Goal: Task Accomplishment & Management: Use online tool/utility

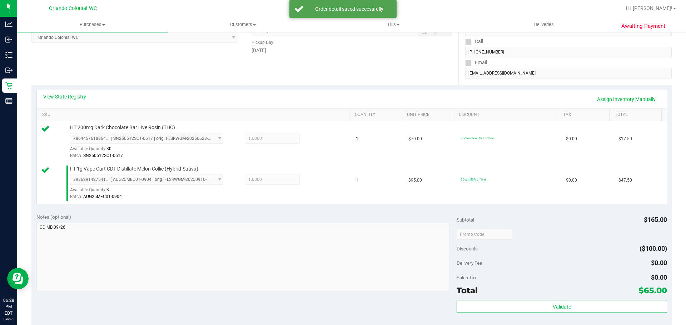
scroll to position [300, 0]
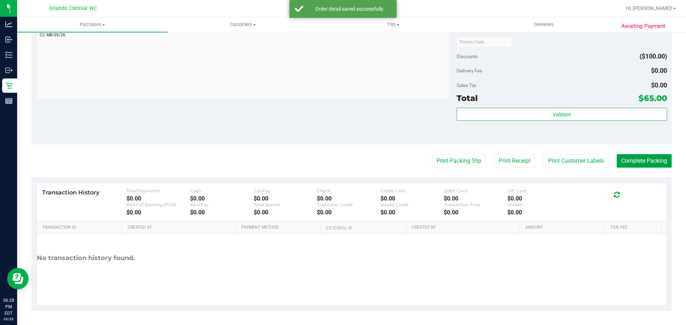
click at [645, 163] on button "Complete Packing" at bounding box center [644, 161] width 55 height 14
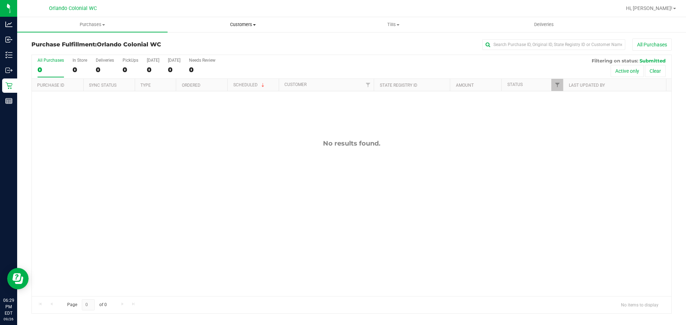
click at [235, 18] on uib-tab-heading "Customers All customers Add a new customer All physicians" at bounding box center [243, 25] width 150 height 14
click at [236, 21] on span "Customers" at bounding box center [243, 24] width 150 height 6
click at [227, 28] on uib-tab-heading "Customers All customers Add a new customer All physicians" at bounding box center [243, 24] width 150 height 15
click at [211, 40] on span "All customers" at bounding box center [193, 43] width 51 height 6
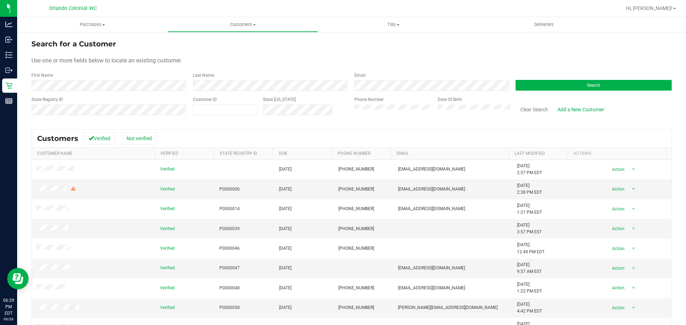
click at [138, 116] on div "State Registry ID" at bounding box center [109, 108] width 156 height 25
click at [535, 79] on div "Search" at bounding box center [590, 81] width 161 height 19
click at [536, 83] on button "Search" at bounding box center [594, 85] width 156 height 11
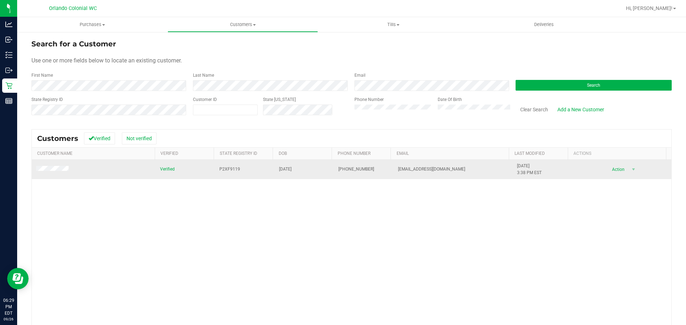
click at [59, 166] on span at bounding box center [53, 169] width 35 height 7
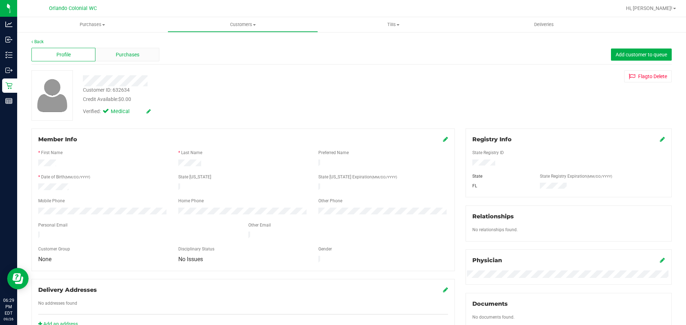
click at [135, 54] on span "Purchases" at bounding box center [128, 55] width 24 height 8
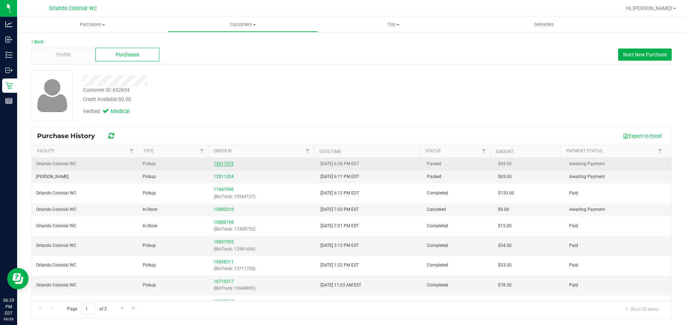
click at [219, 163] on link "12011572" at bounding box center [224, 163] width 20 height 5
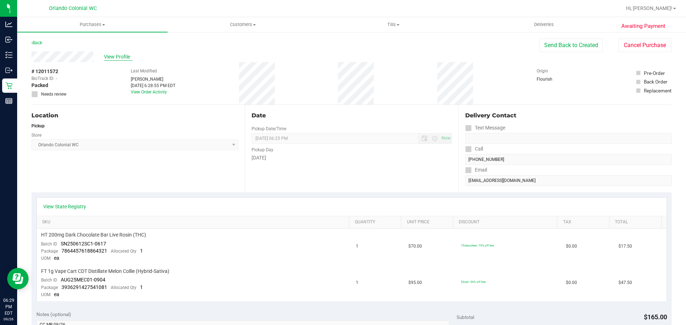
click at [114, 53] on span "View Profile" at bounding box center [118, 57] width 29 height 8
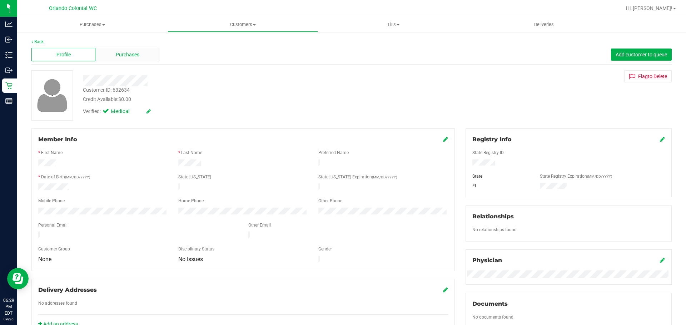
click at [135, 55] on span "Purchases" at bounding box center [128, 55] width 24 height 8
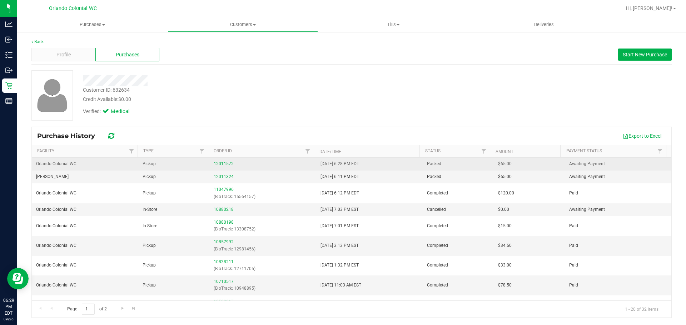
click at [228, 164] on link "12011572" at bounding box center [224, 163] width 20 height 5
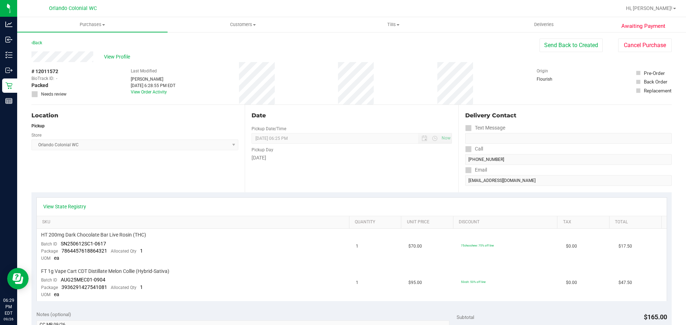
scroll to position [250, 0]
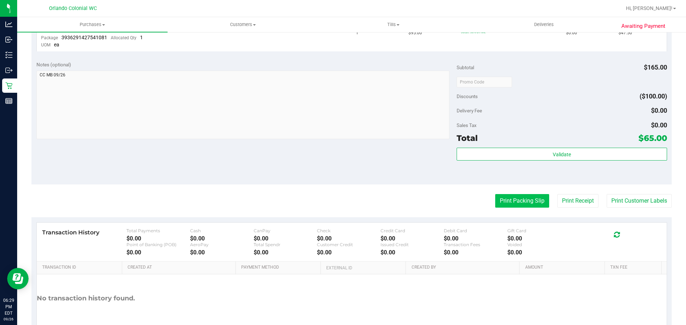
click at [526, 205] on button "Print Packing Slip" at bounding box center [522, 201] width 54 height 14
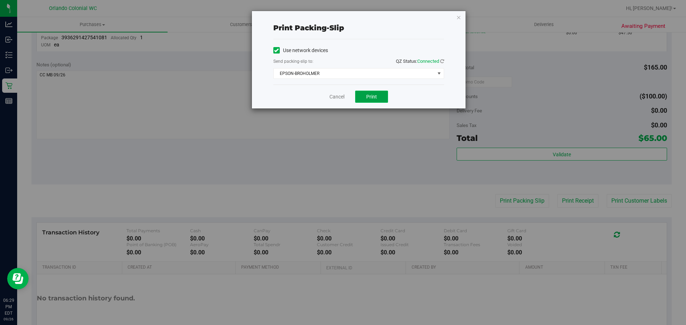
click at [376, 96] on span "Print" at bounding box center [371, 97] width 11 height 6
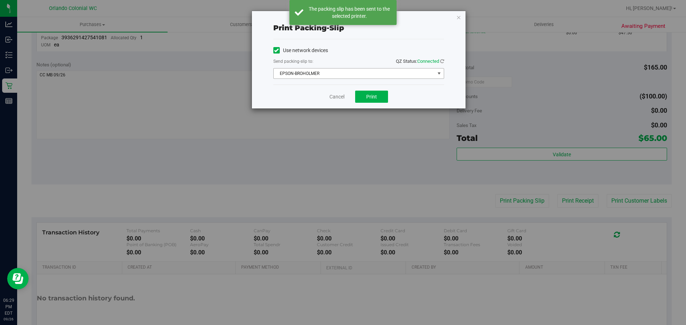
click at [338, 76] on span "EPSON-BROHOLMER" at bounding box center [354, 74] width 161 height 10
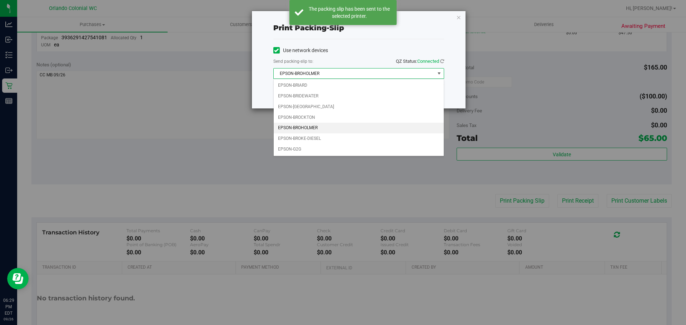
click at [373, 55] on div "Use network devices" at bounding box center [358, 50] width 171 height 11
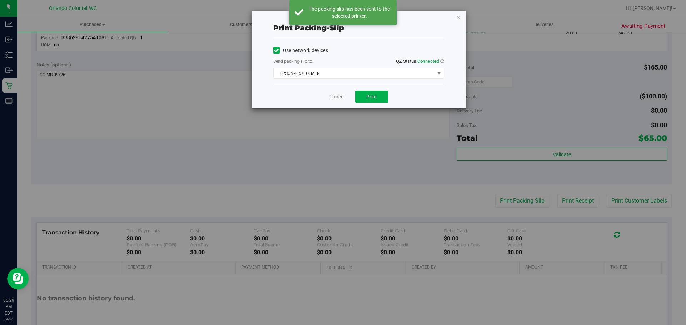
click at [337, 97] on link "Cancel" at bounding box center [336, 97] width 15 height 8
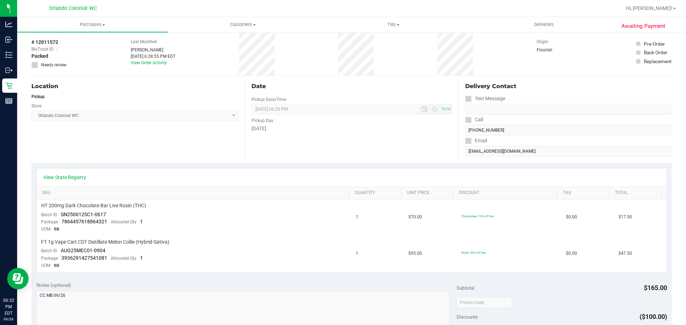
scroll to position [0, 0]
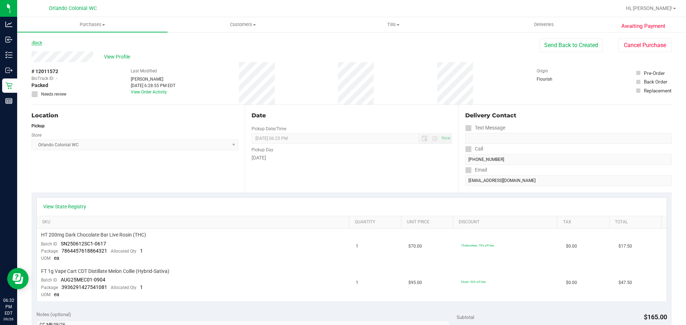
click at [32, 43] on icon at bounding box center [31, 43] width 1 height 4
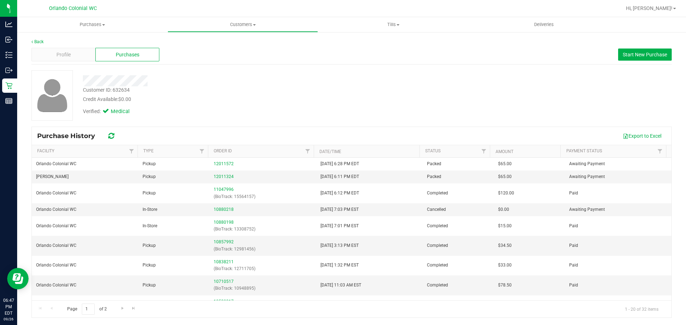
click at [416, 120] on div "Customer ID: 632634 Credit Available: $0.00 Verified: Medical" at bounding box center [351, 95] width 651 height 50
click at [96, 23] on span "Purchases" at bounding box center [92, 24] width 150 height 6
click at [59, 52] on span "Fulfillment" at bounding box center [39, 52] width 44 height 6
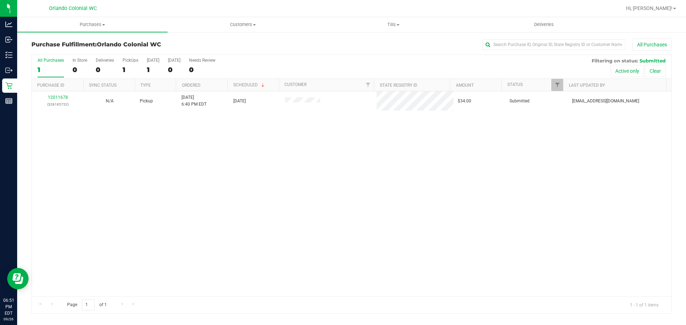
click at [66, 95] on link "12011678" at bounding box center [58, 97] width 20 height 5
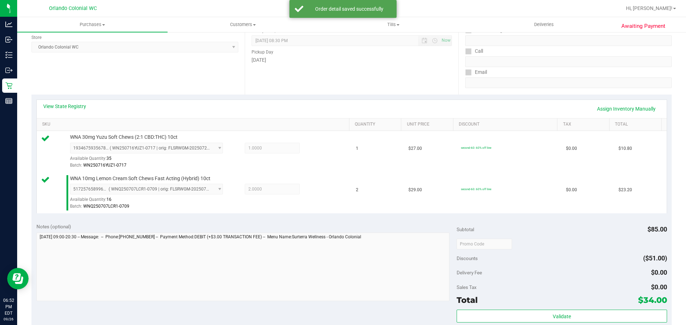
scroll to position [300, 0]
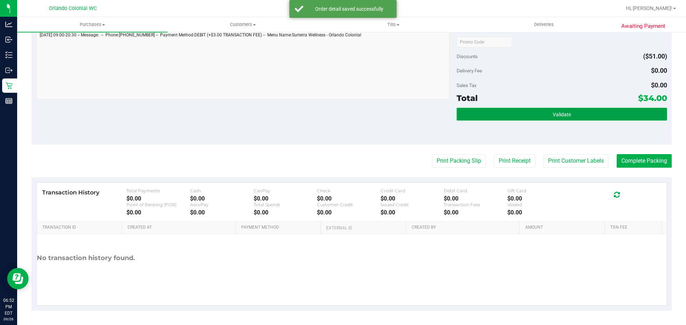
click at [523, 111] on button "Validate" at bounding box center [562, 114] width 210 height 13
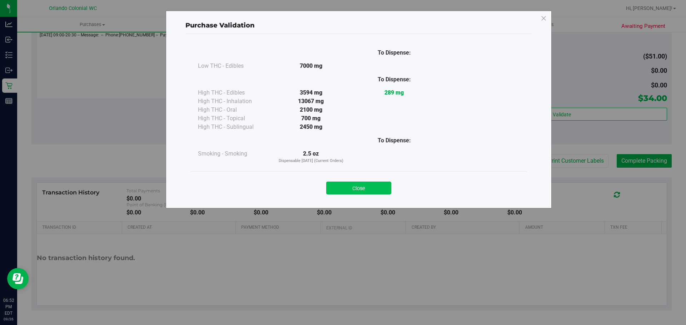
click at [368, 194] on button "Close" at bounding box center [358, 188] width 65 height 13
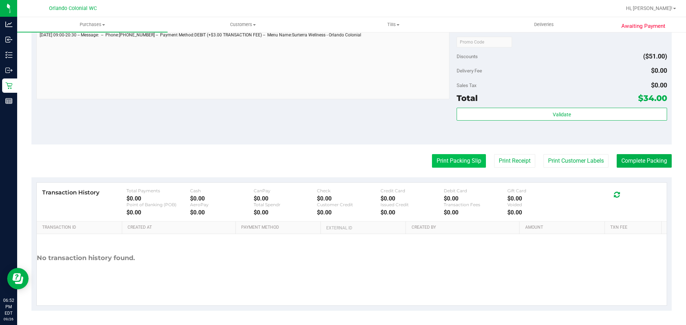
click at [458, 159] on button "Print Packing Slip" at bounding box center [459, 161] width 54 height 14
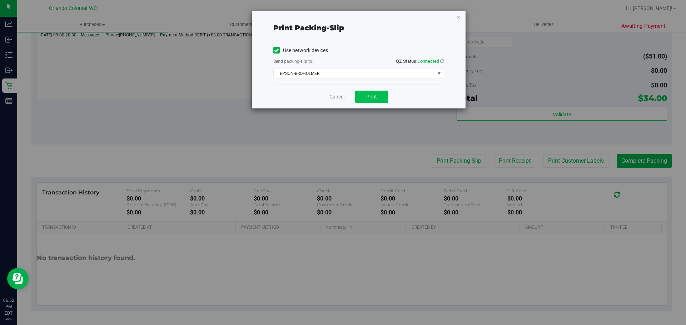
click at [379, 97] on button "Print" at bounding box center [371, 97] width 33 height 12
click at [335, 98] on link "Cancel" at bounding box center [336, 97] width 15 height 8
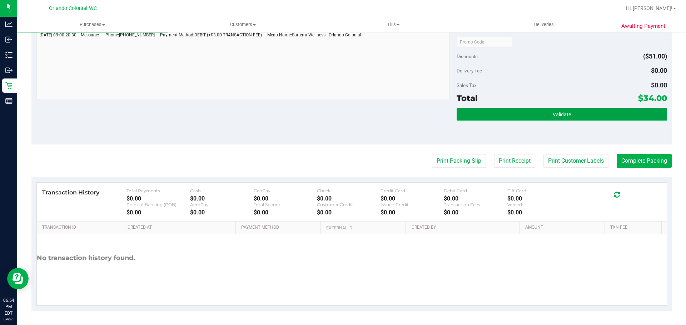
click at [477, 120] on button "Validate" at bounding box center [562, 114] width 210 height 13
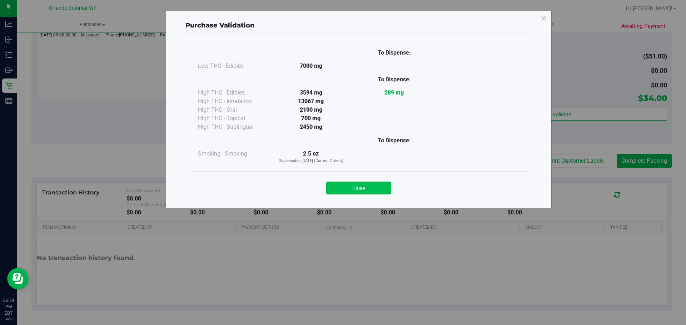
click at [378, 189] on button "Close" at bounding box center [358, 188] width 65 height 13
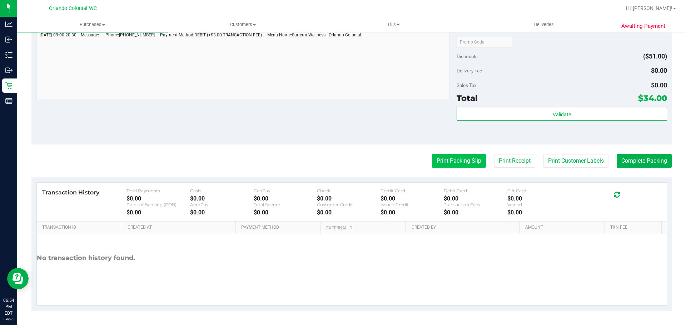
click at [466, 160] on button "Print Packing Slip" at bounding box center [459, 161] width 54 height 14
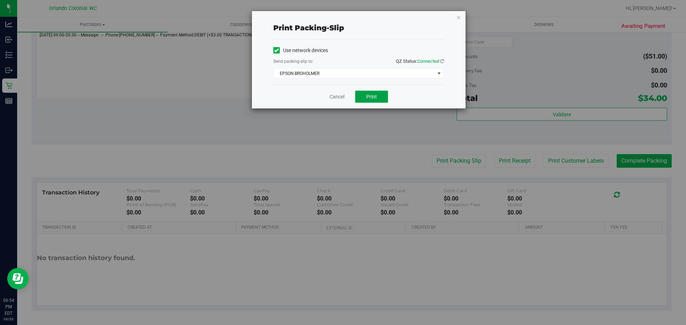
click at [373, 100] on button "Print" at bounding box center [371, 97] width 33 height 12
click at [333, 99] on link "Cancel" at bounding box center [336, 97] width 15 height 8
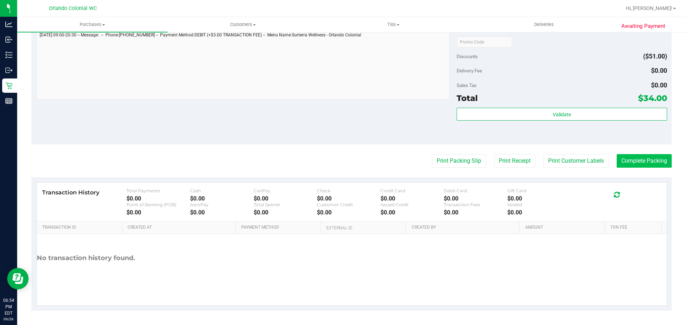
click at [654, 160] on button "Complete Packing" at bounding box center [644, 161] width 55 height 14
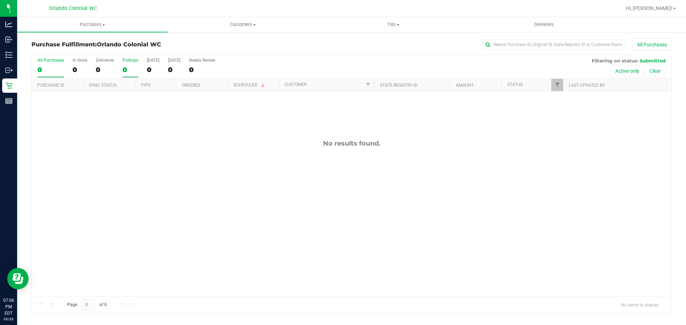
click at [127, 66] on div "0" at bounding box center [131, 70] width 16 height 8
click at [0, 0] on input "PickUps 0" at bounding box center [0, 0] width 0 height 0
click at [289, 211] on div "No results found." at bounding box center [351, 217] width 639 height 253
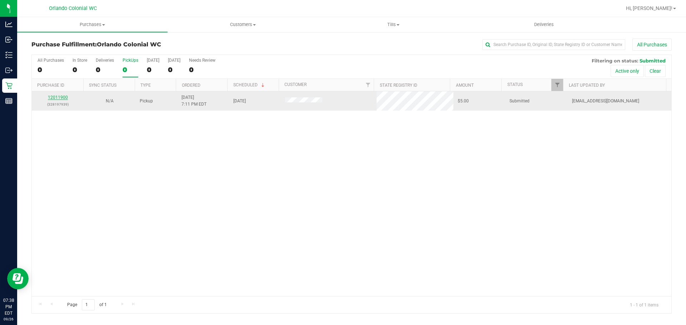
click at [57, 99] on link "12011900" at bounding box center [58, 97] width 20 height 5
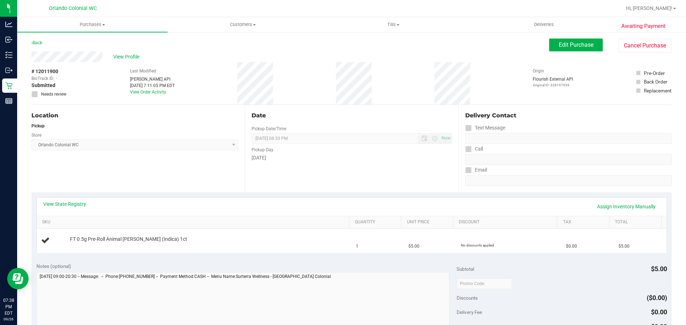
click at [40, 48] on div "Back Edit Purchase Cancel Purchase" at bounding box center [351, 45] width 640 height 13
click at [41, 43] on link "Back" at bounding box center [36, 42] width 11 height 5
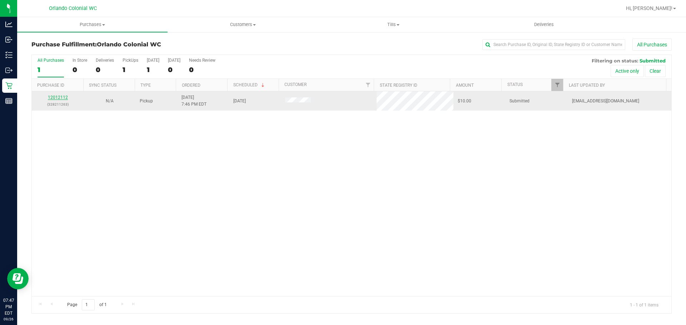
click at [66, 95] on link "12012112" at bounding box center [58, 97] width 20 height 5
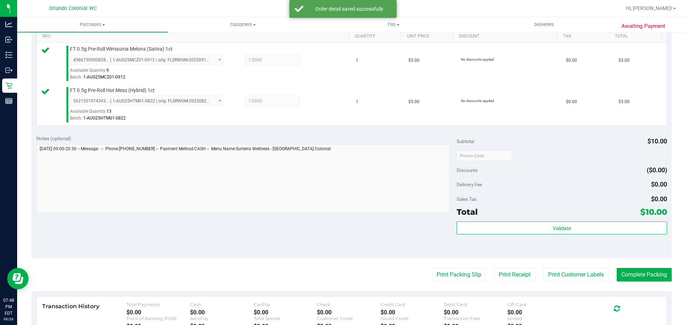
scroll to position [300, 0]
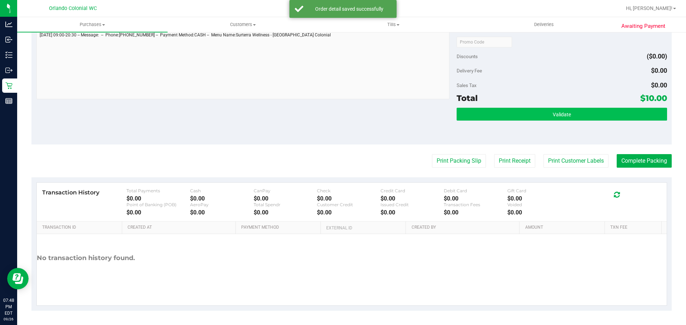
click at [555, 114] on span "Validate" at bounding box center [562, 115] width 18 height 6
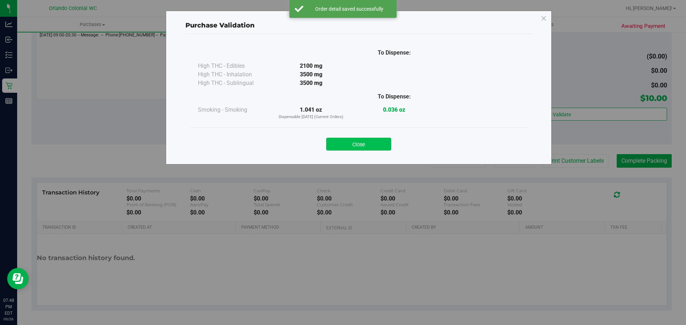
click at [383, 139] on button "Close" at bounding box center [358, 144] width 65 height 13
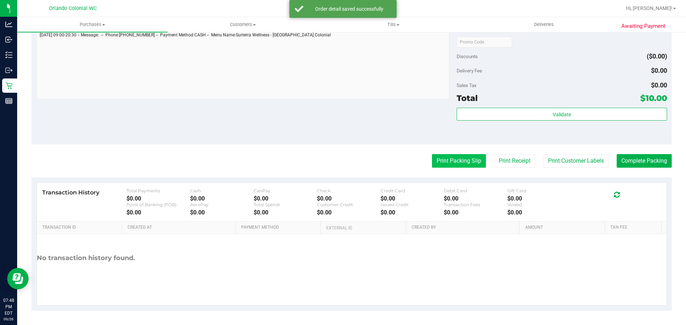
click at [469, 156] on button "Print Packing Slip" at bounding box center [459, 161] width 54 height 14
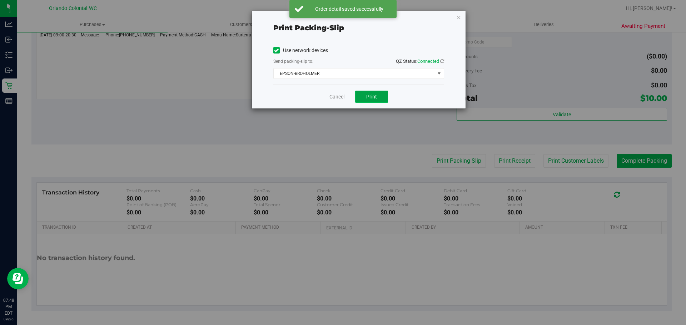
click at [378, 99] on button "Print" at bounding box center [371, 97] width 33 height 12
click at [339, 97] on link "Cancel" at bounding box center [336, 97] width 15 height 8
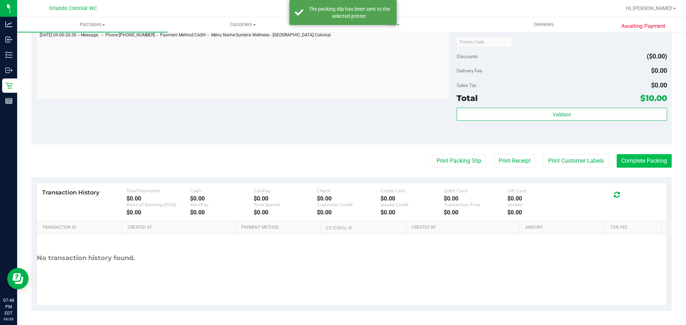
click at [649, 166] on button "Complete Packing" at bounding box center [644, 161] width 55 height 14
